Goal: Information Seeking & Learning: Find specific fact

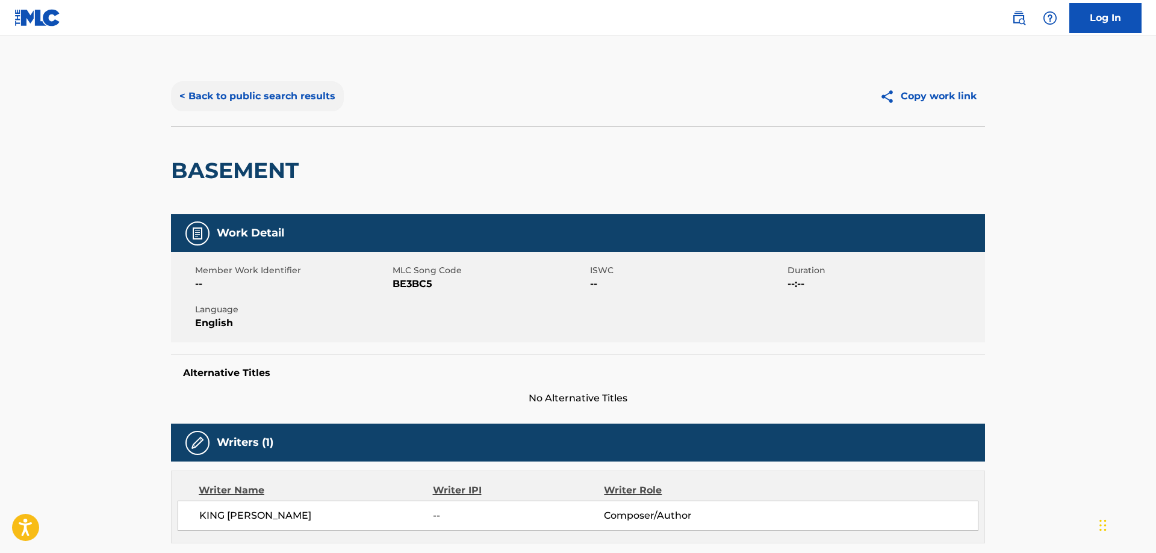
click at [300, 93] on button "< Back to public search results" at bounding box center [257, 96] width 173 height 30
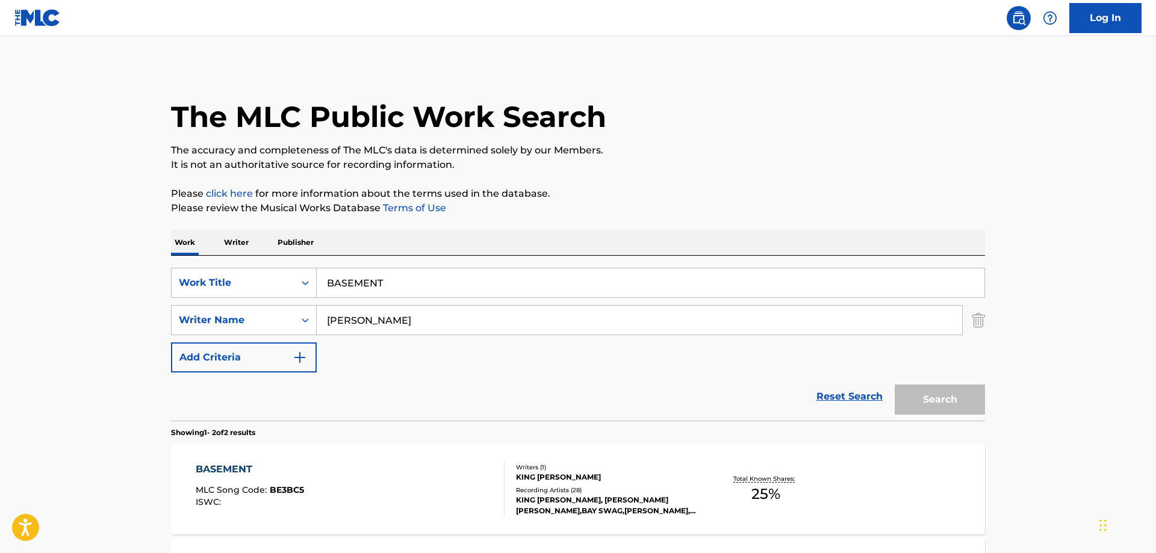
scroll to position [72, 0]
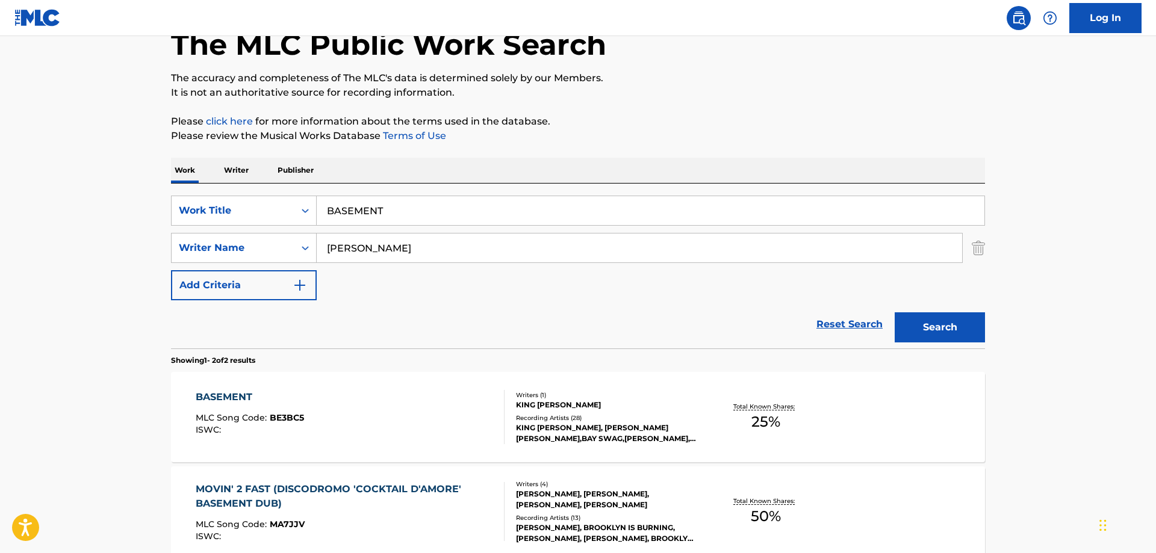
drag, startPoint x: 382, startPoint y: 208, endPoint x: 147, endPoint y: 166, distance: 238.5
click at [317, 196] on input "BASEMENT" at bounding box center [651, 210] width 668 height 29
type input "s"
click at [947, 320] on button "Search" at bounding box center [940, 328] width 90 height 30
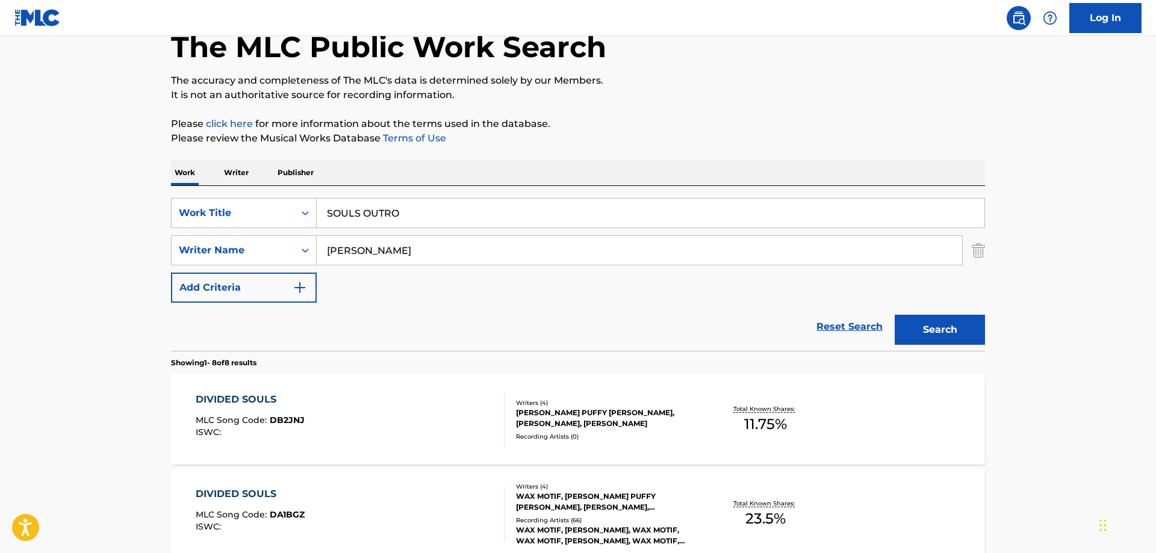
scroll to position [0, 0]
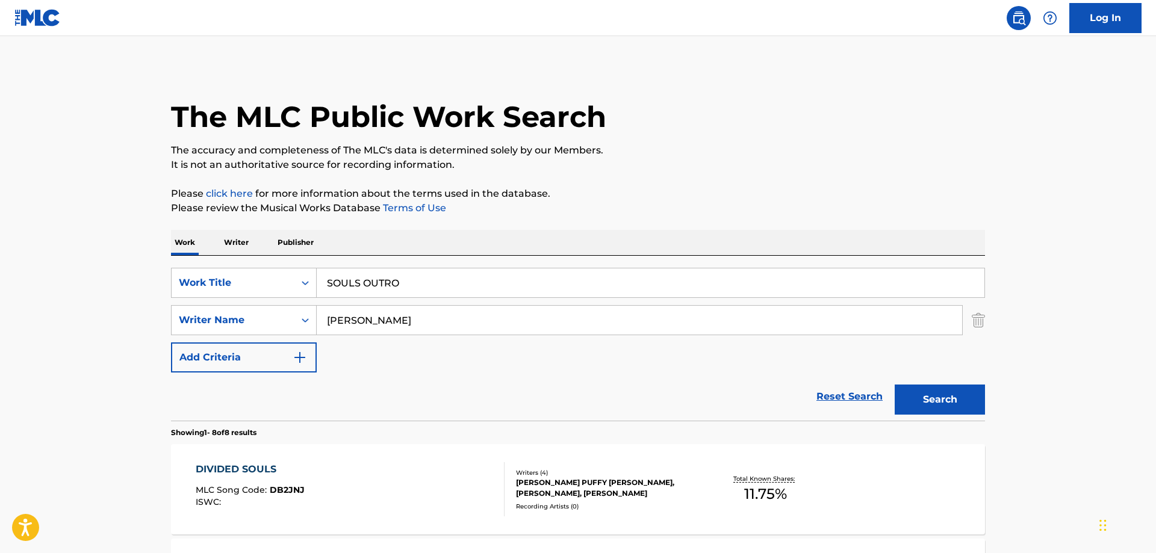
drag, startPoint x: 391, startPoint y: 280, endPoint x: 206, endPoint y: 259, distance: 186.1
click at [317, 269] on input "SOULS OUTRO" at bounding box center [651, 283] width 668 height 29
type input "REPEAT ME"
click at [895, 385] on button "Search" at bounding box center [940, 400] width 90 height 30
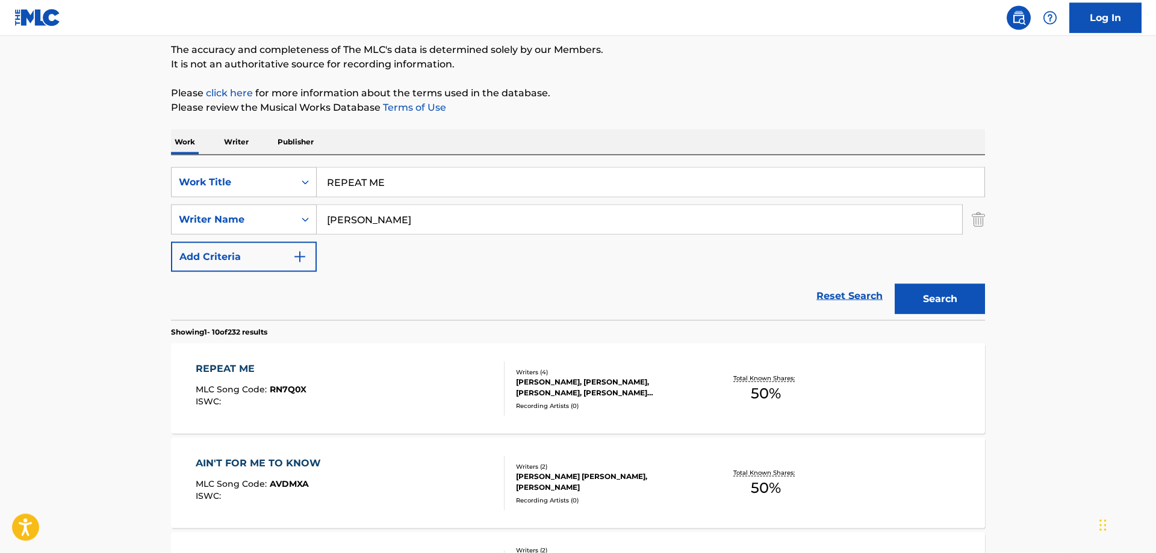
scroll to position [123, 0]
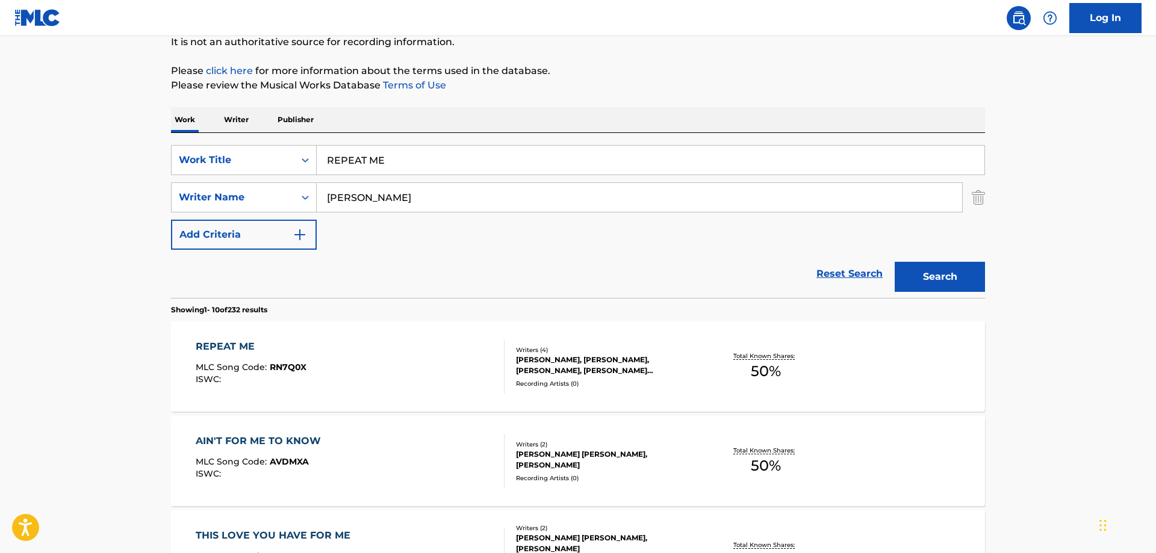
click at [221, 347] on div "REPEAT ME" at bounding box center [251, 347] width 111 height 14
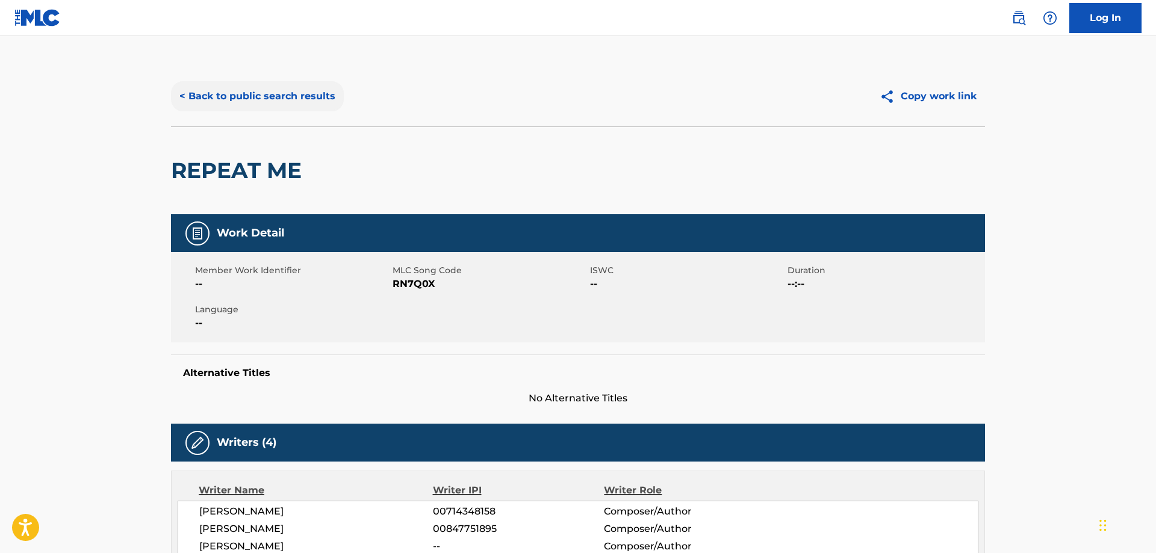
click at [281, 98] on button "< Back to public search results" at bounding box center [257, 96] width 173 height 30
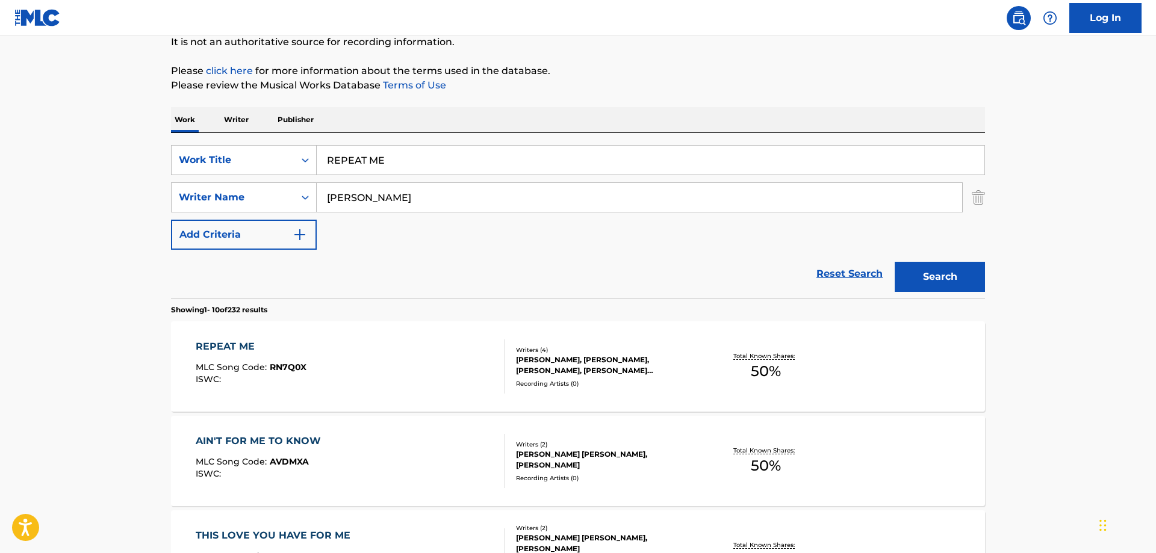
drag, startPoint x: 415, startPoint y: 157, endPoint x: 151, endPoint y: 74, distance: 277.7
click at [317, 146] on input "REPEAT ME" at bounding box center [651, 160] width 668 height 29
click at [935, 272] on button "Search" at bounding box center [940, 277] width 90 height 30
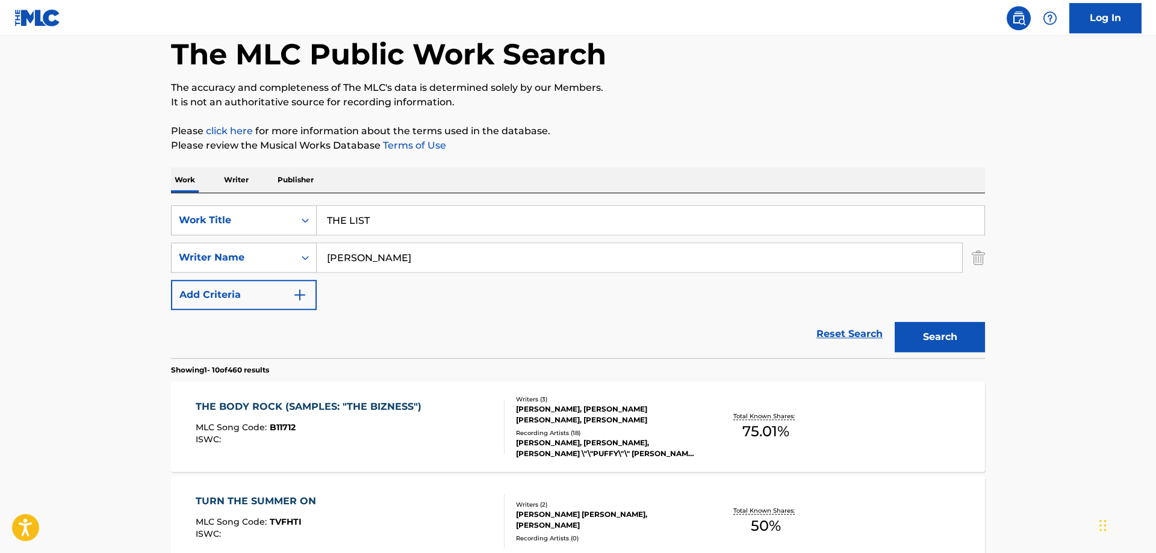
scroll to position [193, 0]
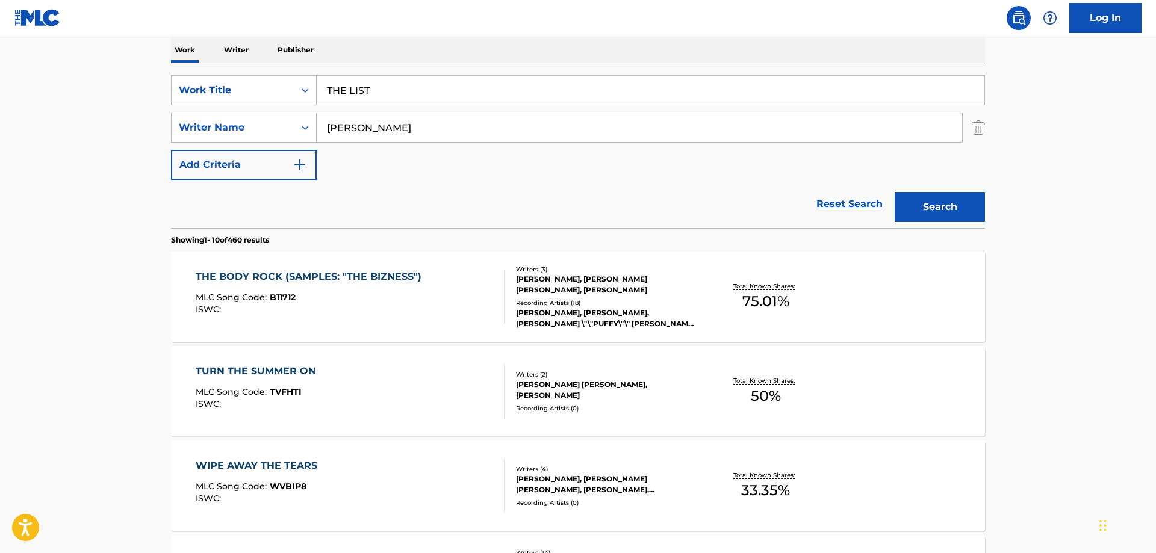
drag, startPoint x: 402, startPoint y: 84, endPoint x: 231, endPoint y: 74, distance: 171.9
click at [317, 76] on input "THE LIST" at bounding box center [651, 90] width 668 height 29
click at [895, 192] on button "Search" at bounding box center [940, 207] width 90 height 30
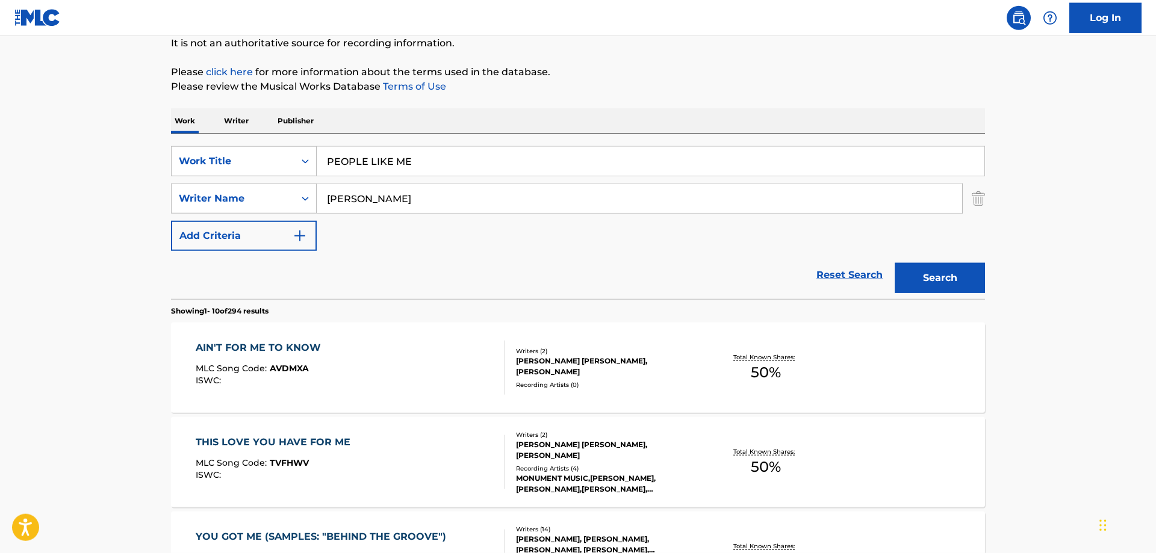
scroll to position [131, 0]
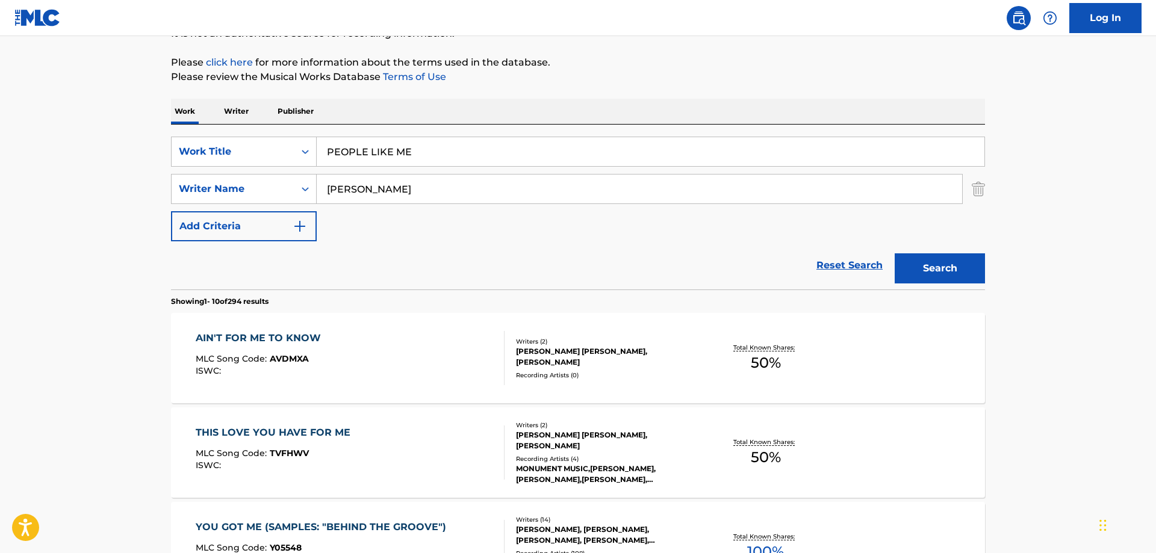
drag, startPoint x: 422, startPoint y: 144, endPoint x: 158, endPoint y: 135, distance: 264.5
click at [317, 137] on input "PEOPLE LIKE ME" at bounding box center [651, 151] width 668 height 29
click at [957, 254] on div "Search" at bounding box center [937, 265] width 96 height 48
click at [950, 269] on button "Search" at bounding box center [940, 269] width 90 height 30
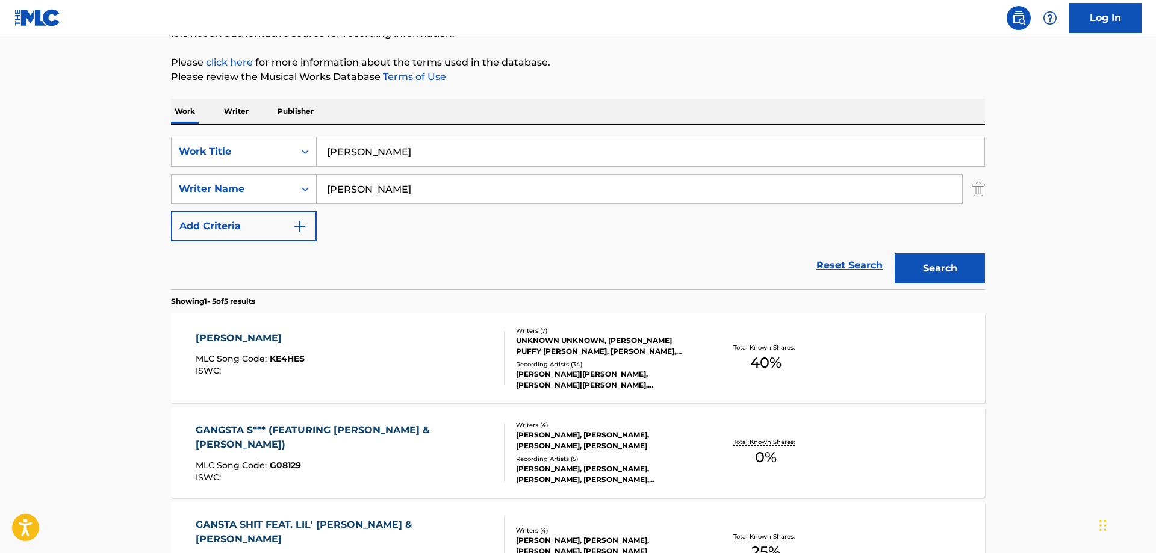
drag, startPoint x: 373, startPoint y: 148, endPoint x: 275, endPoint y: 145, distance: 98.2
click at [317, 145] on input "[PERSON_NAME]" at bounding box center [651, 151] width 668 height 29
click at [895, 254] on button "Search" at bounding box center [940, 269] width 90 height 30
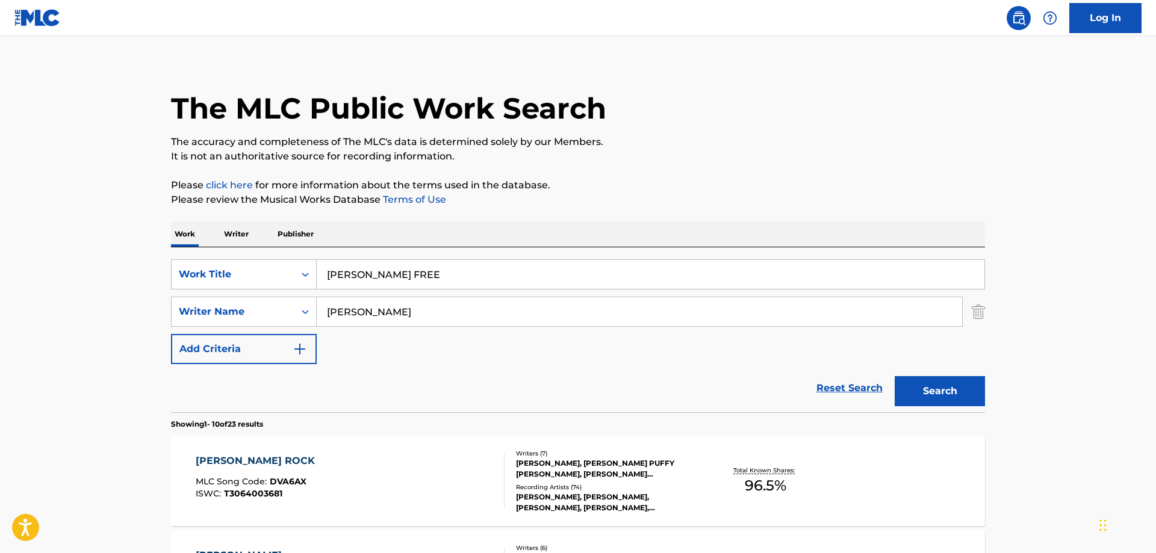
scroll to position [0, 0]
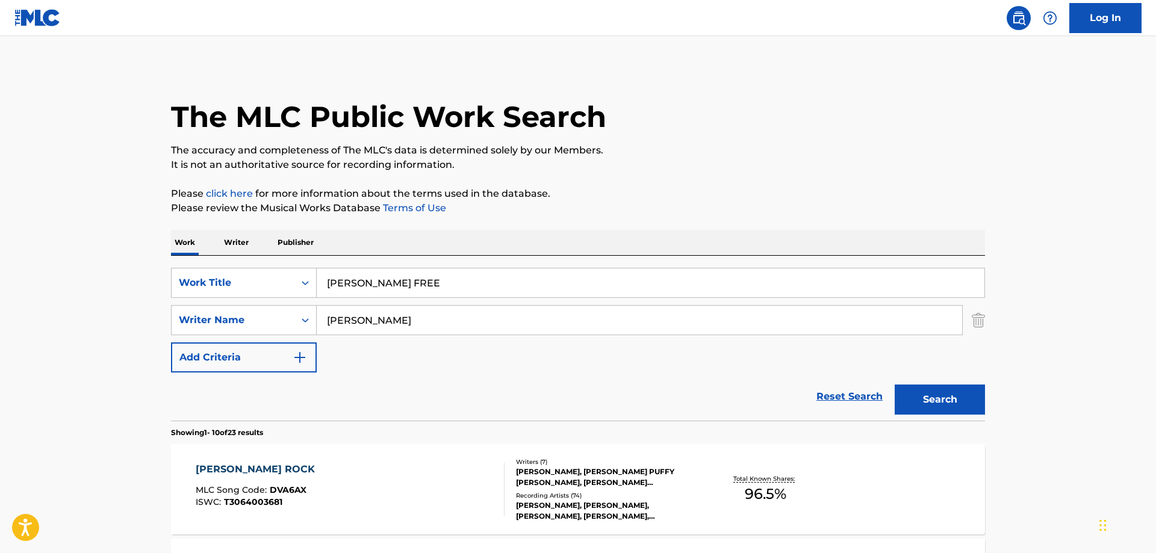
drag, startPoint x: 376, startPoint y: 281, endPoint x: 182, endPoint y: 264, distance: 195.2
click at [317, 275] on input "[PERSON_NAME] FREE" at bounding box center [651, 283] width 668 height 29
type input "ONE MORE PRAYER"
click at [895, 385] on button "Search" at bounding box center [940, 400] width 90 height 30
